Goal: Task Accomplishment & Management: Manage account settings

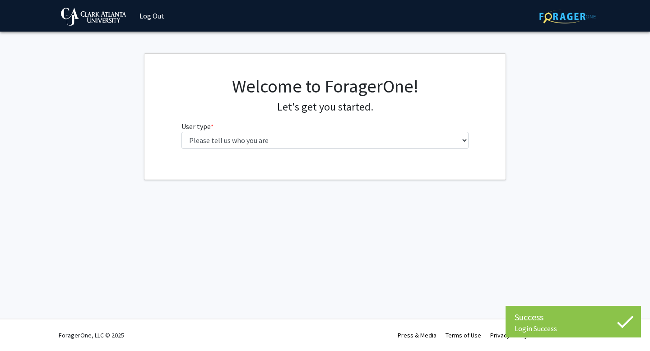
click at [228, 125] on fg-select "User type * required Please tell us who you are Undergraduate Student Master's …" at bounding box center [324, 135] width 287 height 28
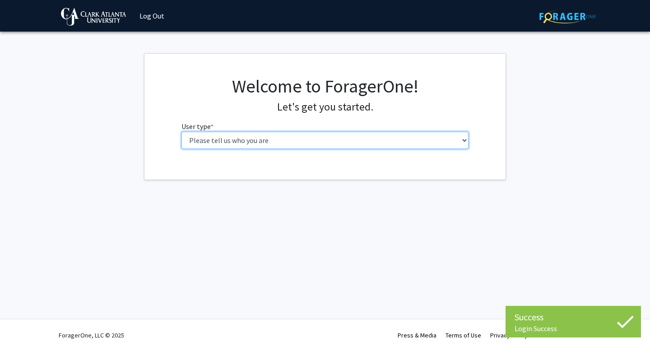
click at [228, 132] on select "Please tell us who you are Undergraduate Student Master's Student Doctoral Cand…" at bounding box center [324, 140] width 287 height 17
select select "1: undergrad"
click at [181, 132] on select "Please tell us who you are Undergraduate Student Master's Student Doctoral Cand…" at bounding box center [324, 140] width 287 height 17
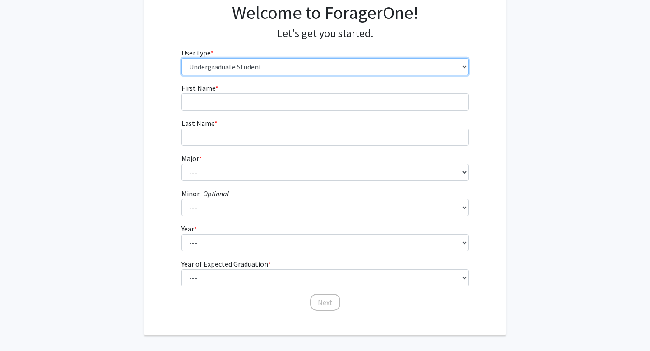
scroll to position [85, 0]
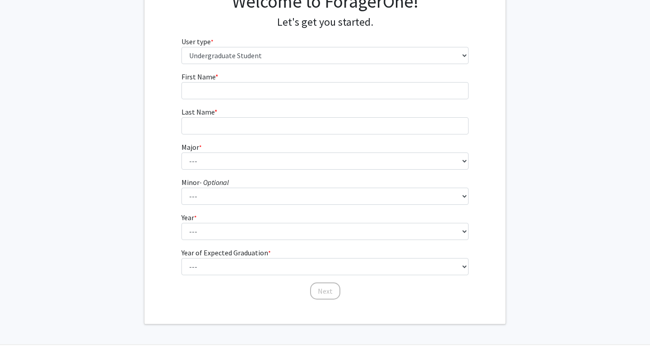
click at [363, 106] on fg-input "Last Name * required" at bounding box center [324, 120] width 287 height 28
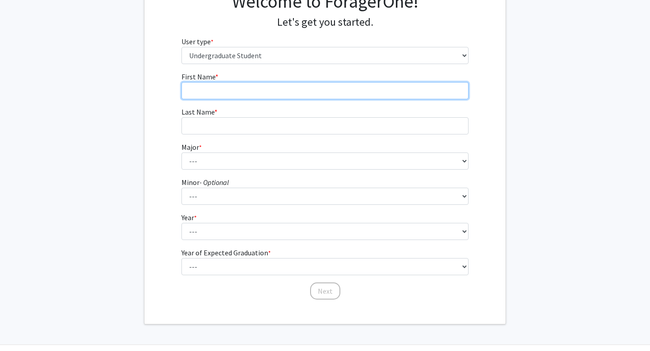
click at [354, 97] on input "First Name * required" at bounding box center [324, 90] width 287 height 17
type input "xavia"
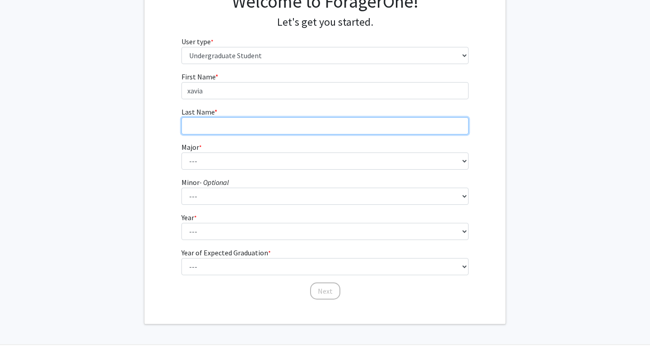
click at [332, 133] on input "Last Name * required" at bounding box center [324, 125] width 287 height 17
type input "[PERSON_NAME]"
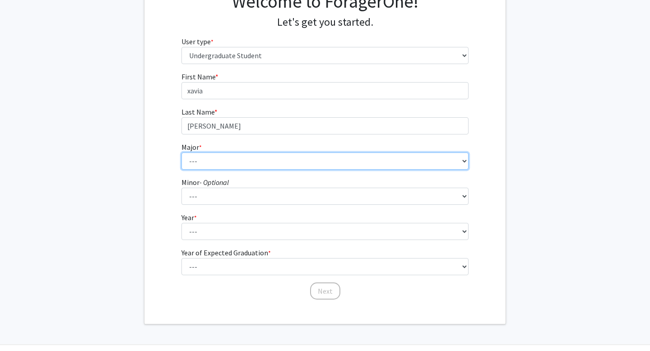
click at [302, 167] on select "--- Accelerated Dual Degrees Computer Science, B.S./M.S. Accelerated Dual Degre…" at bounding box center [324, 160] width 287 height 17
select select "12: 2439"
click at [181, 152] on select "--- Accelerated Dual Degrees Computer Science, B.S./M.S. Accelerated Dual Degre…" at bounding box center [324, 160] width 287 height 17
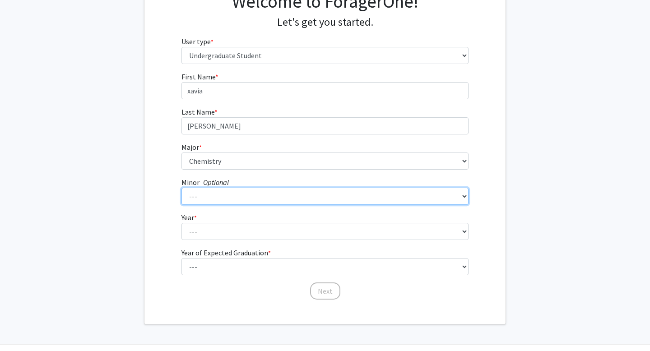
click at [230, 191] on select "--- Art Business Administration Chemistry Computer Science Creative Writing Cri…" at bounding box center [324, 196] width 287 height 17
click at [181, 188] on select "--- Art Business Administration Chemistry Computer Science Creative Writing Cri…" at bounding box center [324, 196] width 287 height 17
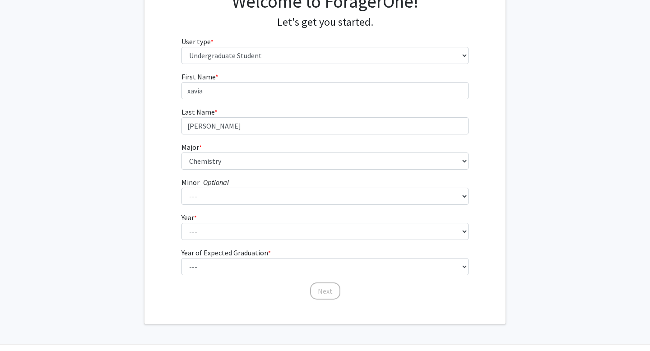
click at [231, 222] on fg-select "Year * required --- First-year Sophomore Junior Senior Postbaccalaureate Certif…" at bounding box center [324, 226] width 287 height 28
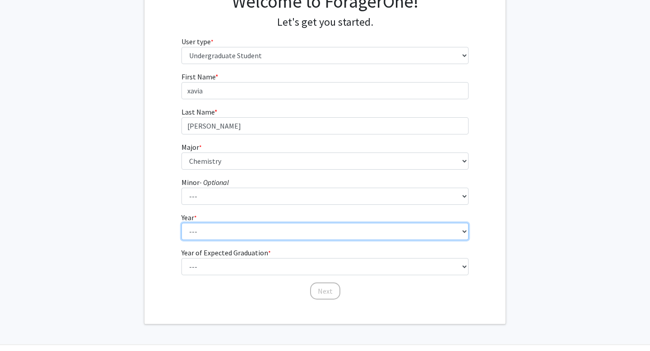
click at [231, 226] on select "--- First-year Sophomore Junior Senior Postbaccalaureate Certificate" at bounding box center [324, 231] width 287 height 17
select select "3: junior"
click at [181, 223] on select "--- First-year Sophomore Junior Senior Postbaccalaureate Certificate" at bounding box center [324, 231] width 287 height 17
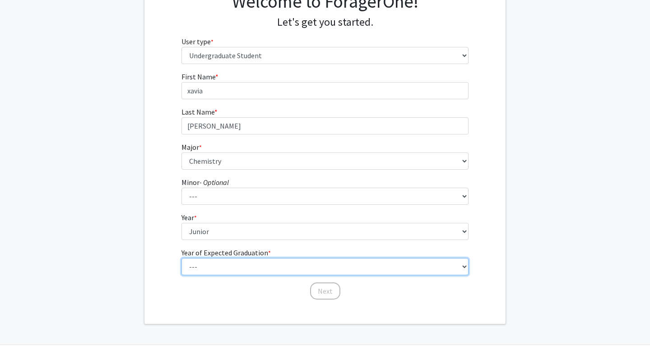
click at [230, 271] on select "--- 2025 2026 2027 2028 2029 2030 2031 2032 2033 2034" at bounding box center [324, 266] width 287 height 17
select select "4: 2028"
click at [181, 258] on select "--- 2025 2026 2027 2028 2029 2030 2031 2032 2033 2034" at bounding box center [324, 266] width 287 height 17
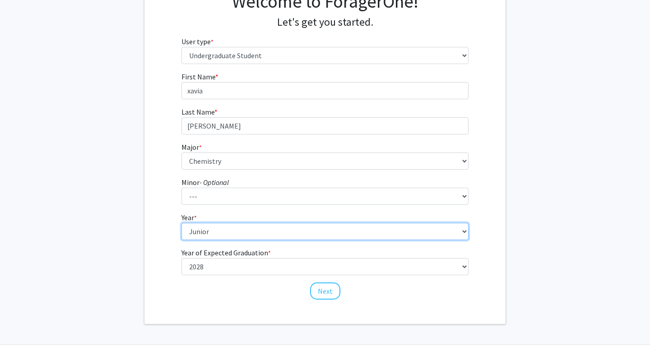
click at [249, 228] on select "--- First-year Sophomore Junior Senior Postbaccalaureate Certificate" at bounding box center [324, 231] width 287 height 17
select select "2: sophomore"
click at [181, 223] on select "--- First-year Sophomore Junior Senior Postbaccalaureate Certificate" at bounding box center [324, 231] width 287 height 17
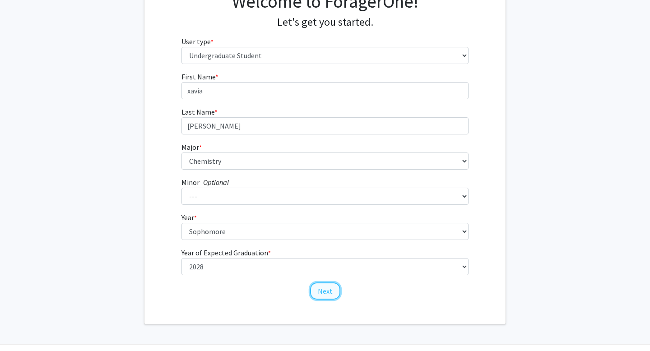
click at [326, 286] on button "Next" at bounding box center [325, 290] width 30 height 17
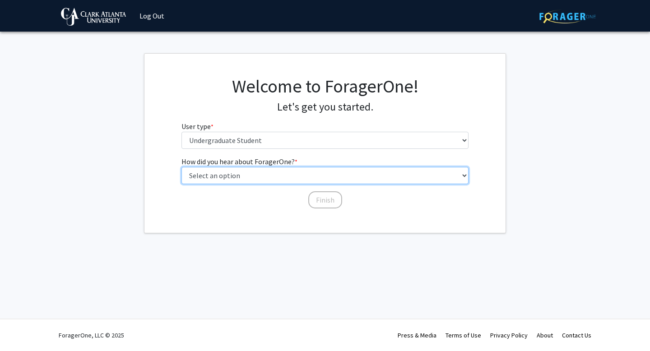
click at [300, 180] on select "Select an option Peer/student recommendation Faculty/staff recommendation Unive…" at bounding box center [324, 175] width 287 height 17
select select "3: university_website"
click at [181, 167] on select "Select an option Peer/student recommendation Faculty/staff recommendation Unive…" at bounding box center [324, 175] width 287 height 17
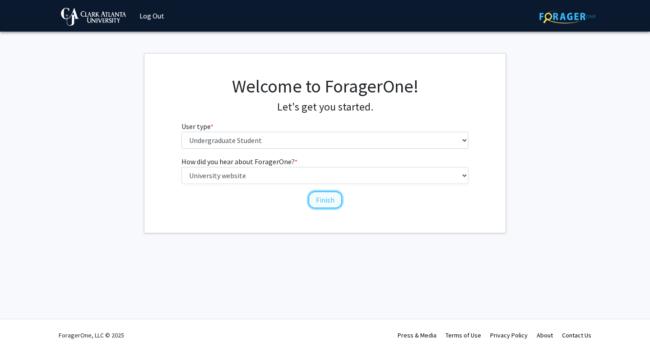
click at [318, 200] on button "Finish" at bounding box center [325, 199] width 34 height 17
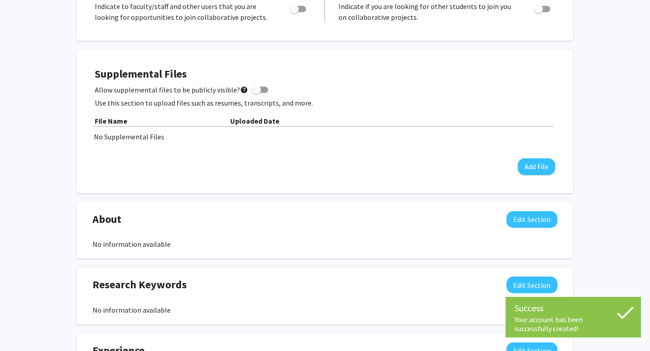
scroll to position [222, 0]
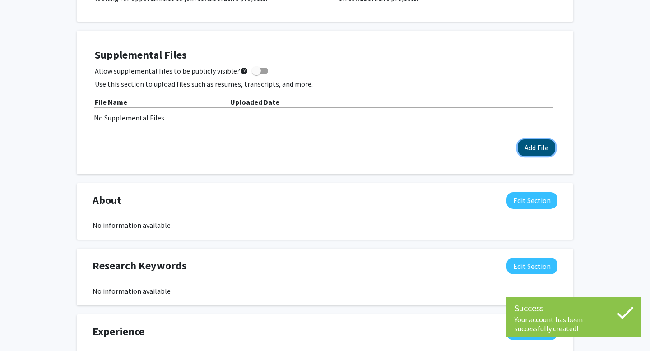
click at [530, 149] on button "Add File" at bounding box center [535, 147] width 37 height 17
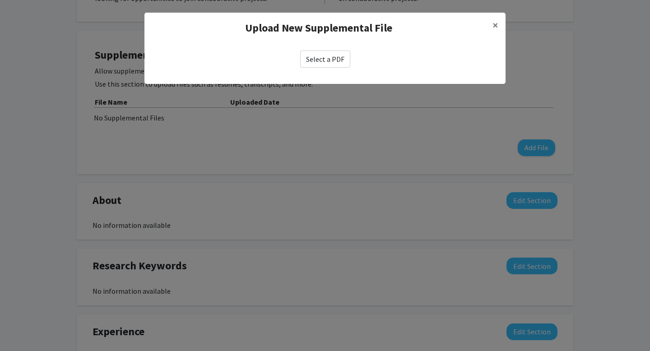
click at [332, 55] on label "Select a PDF" at bounding box center [325, 59] width 50 height 17
click at [0, 0] on input "Select a PDF" at bounding box center [0, 0] width 0 height 0
click at [331, 52] on label "Select a PDF" at bounding box center [325, 59] width 50 height 17
click at [0, 0] on input "Select a PDF" at bounding box center [0, 0] width 0 height 0
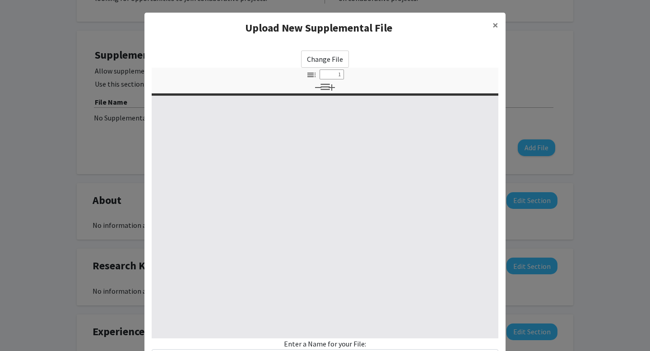
select select "custom"
type input "0"
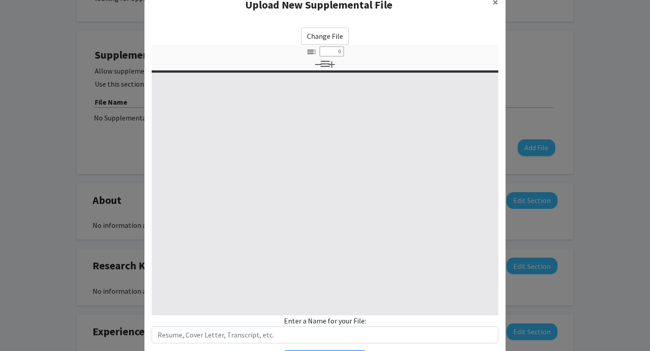
select select "custom"
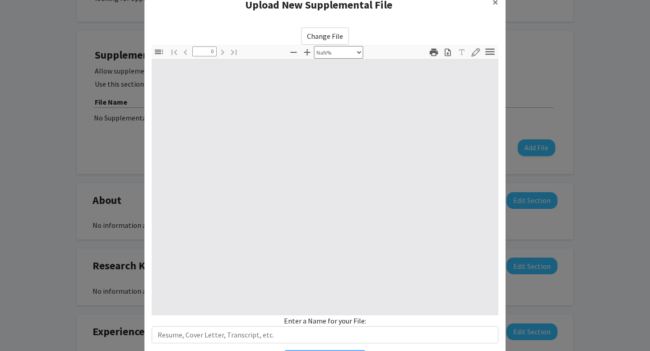
scroll to position [33, 0]
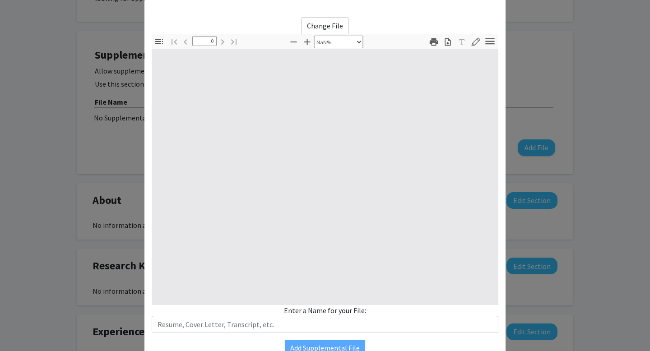
type input "1"
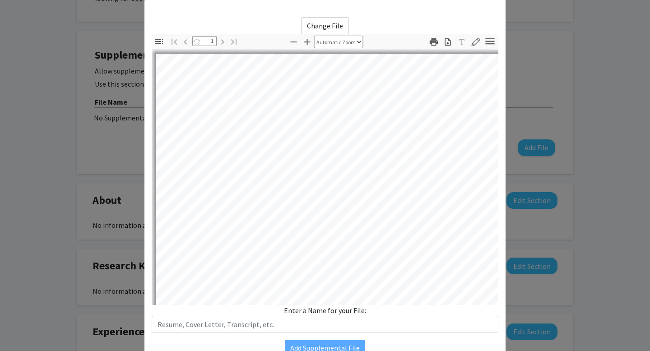
select select "auto"
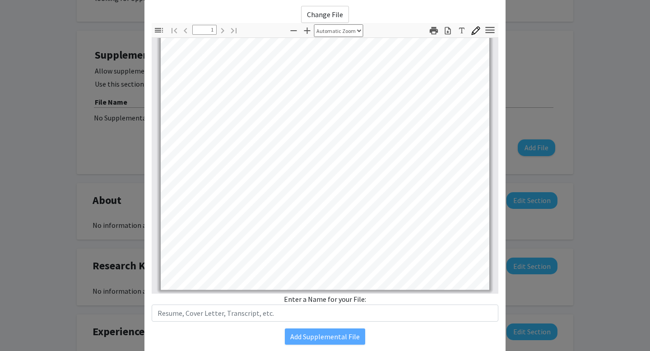
scroll to position [0, 0]
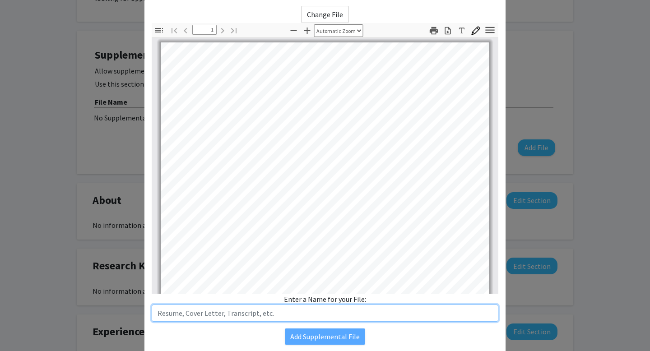
click at [225, 313] on input "text" at bounding box center [325, 312] width 346 height 17
type input "Resume"
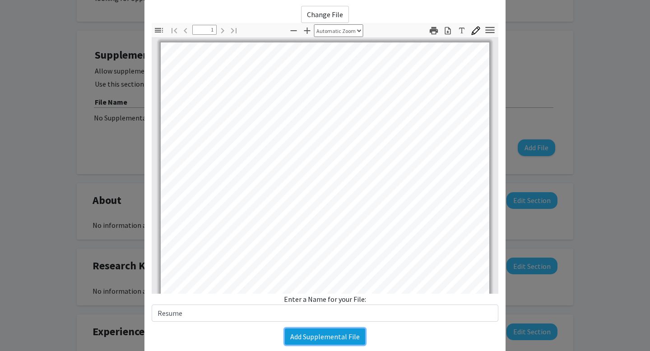
click at [326, 334] on button "Add Supplemental File" at bounding box center [325, 336] width 80 height 16
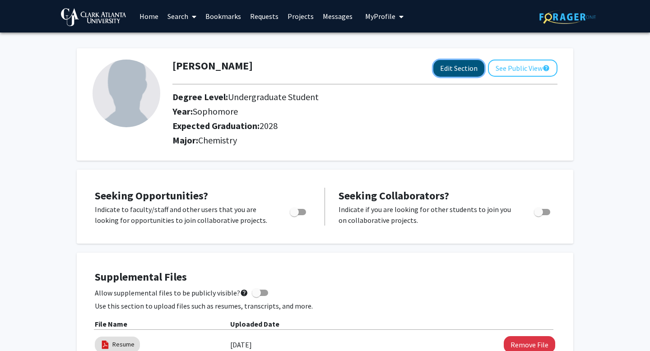
click at [459, 71] on button "Edit Section" at bounding box center [458, 68] width 51 height 17
select select "sophomore"
select select "2028"
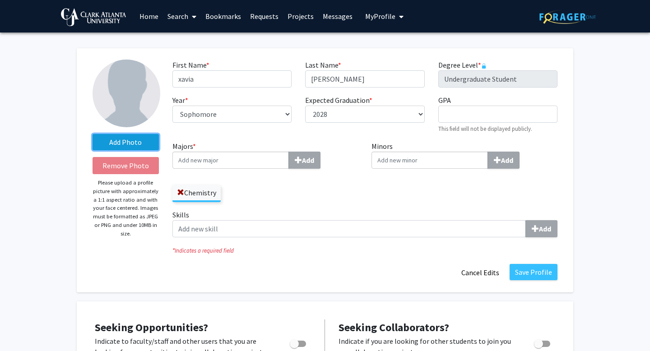
click at [130, 142] on label "Add Photo" at bounding box center [125, 142] width 66 height 16
click at [0, 0] on input "Add Photo" at bounding box center [0, 0] width 0 height 0
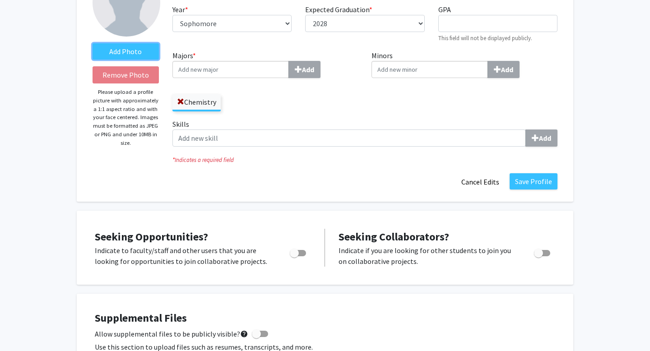
scroll to position [117, 0]
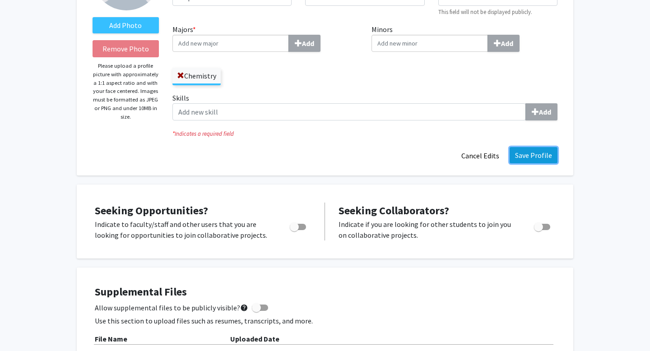
click at [532, 157] on button "Save Profile" at bounding box center [533, 155] width 48 height 16
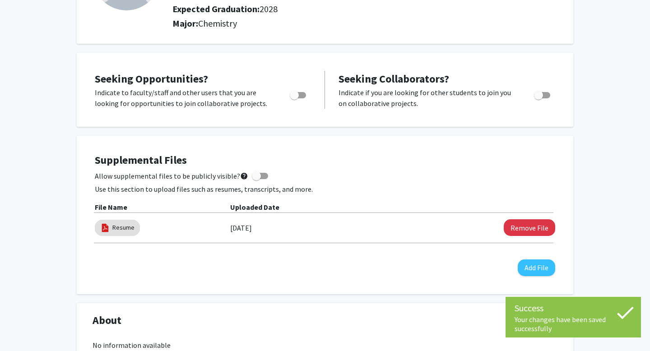
scroll to position [0, 0]
